Goal: Download file/media

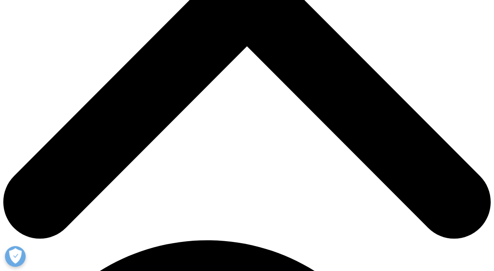
scroll to position [263, 0]
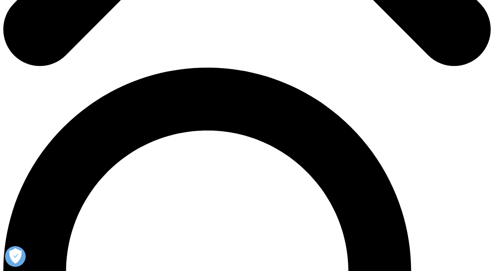
scroll to position [435, 0]
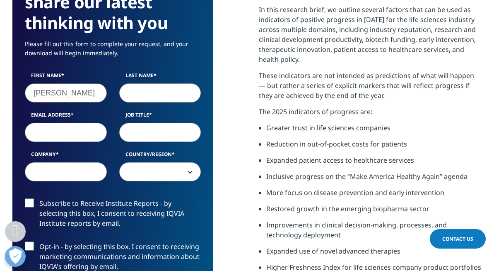
type input "[PERSON_NAME]"
type input "kalaidjian"
type input "[PERSON_NAME][EMAIL_ADDRESS][PERSON_NAME][DOMAIN_NAME]"
type input "owner"
type input "isanpshoot"
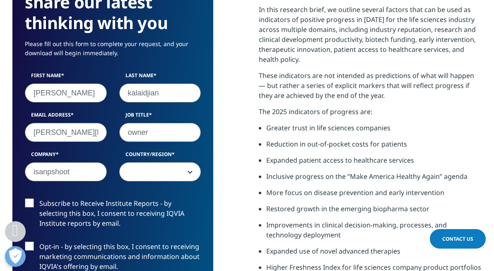
click at [179, 169] on span at bounding box center [160, 171] width 81 height 19
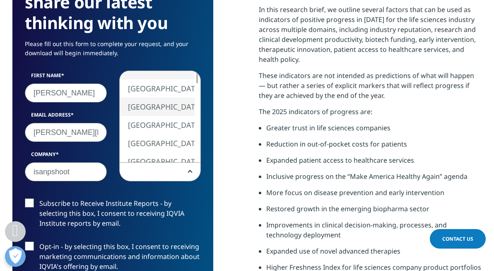
select select "[GEOGRAPHIC_DATA]"
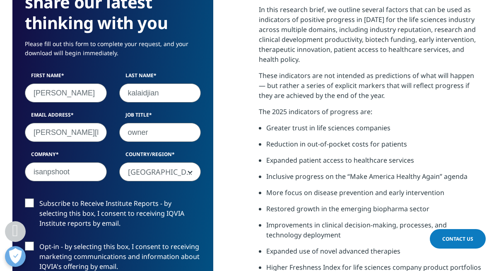
click at [187, 220] on label "Subscribe to Receive Institute Reports - by selecting this box, I consent to re…" at bounding box center [113, 215] width 176 height 34
click at [39, 198] on input "Subscribe to Receive Institute Reports - by selecting this box, I consent to re…" at bounding box center [39, 198] width 0 height 0
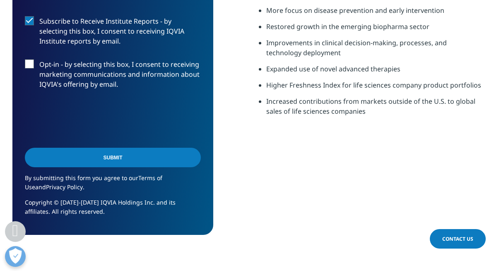
scroll to position [623, 0]
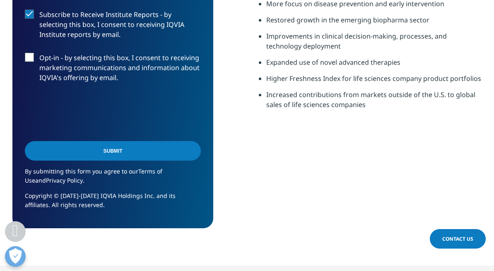
click at [29, 13] on label "Subscribe to Receive Institute Reports - by selecting this box, I consent to re…" at bounding box center [113, 27] width 176 height 34
click at [39, 10] on input "Subscribe to Receive Institute Reports - by selecting this box, I consent to re…" at bounding box center [39, 10] width 0 height 0
click at [29, 12] on label "Subscribe to Receive Institute Reports - by selecting this box, I consent to re…" at bounding box center [113, 27] width 176 height 34
click at [39, 10] on input "Subscribe to Receive Institute Reports - by selecting this box, I consent to re…" at bounding box center [39, 10] width 0 height 0
click at [113, 152] on input "Submit" at bounding box center [113, 150] width 176 height 19
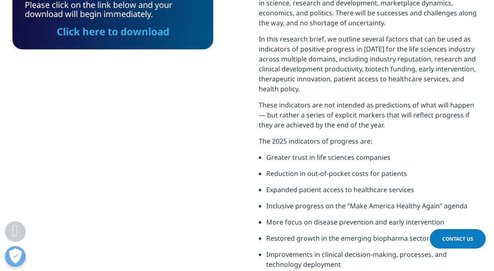
scroll to position [366, 469]
click at [106, 31] on link "Click here to download" at bounding box center [113, 31] width 113 height 14
